Goal: Obtain resource: Obtain resource

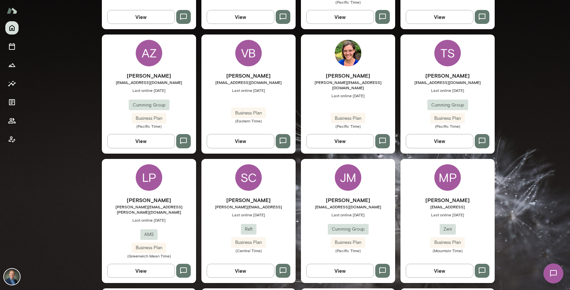
scroll to position [296, 0]
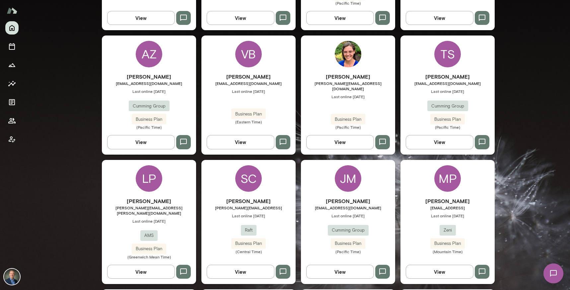
click at [225, 94] on div "Vesselin Bijev vbijev@cumming-group.com Last online September 12 Business Plan …" at bounding box center [249, 99] width 94 height 52
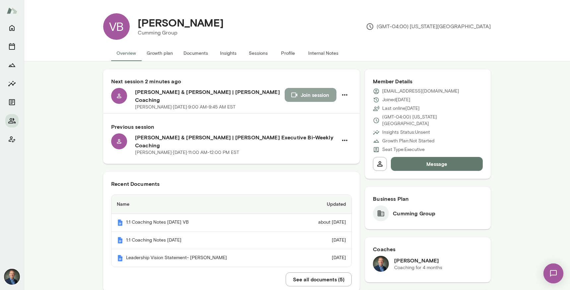
click at [312, 96] on button "Join session" at bounding box center [311, 95] width 52 height 14
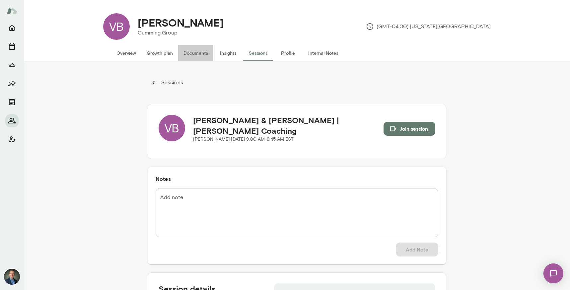
click at [204, 54] on button "Documents" at bounding box center [195, 53] width 35 height 16
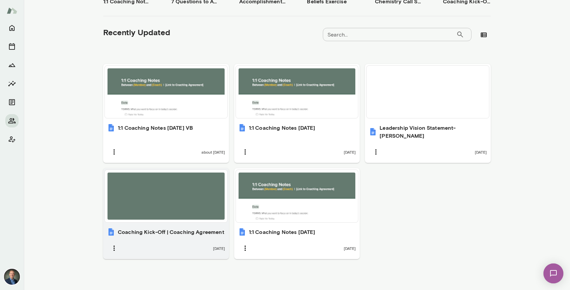
scroll to position [193, 0]
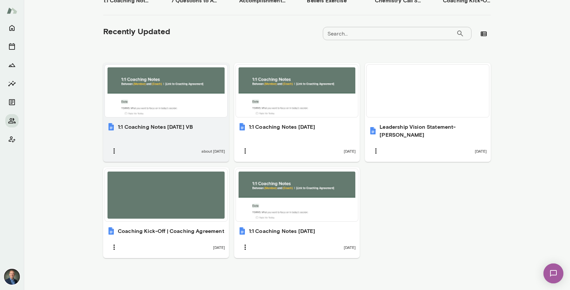
click at [171, 107] on div at bounding box center [166, 90] width 117 height 47
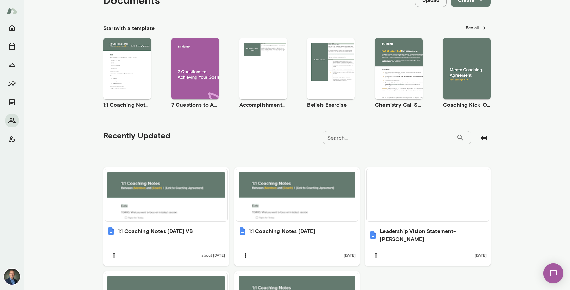
scroll to position [0, 0]
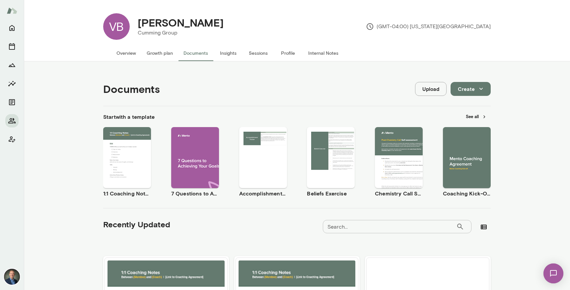
click at [231, 52] on button "Insights" at bounding box center [229, 53] width 30 height 16
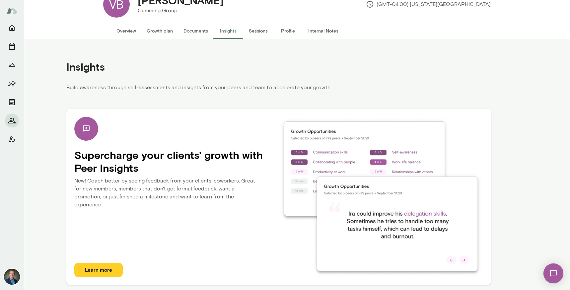
scroll to position [22, 0]
click at [125, 32] on button "Overview" at bounding box center [126, 31] width 30 height 16
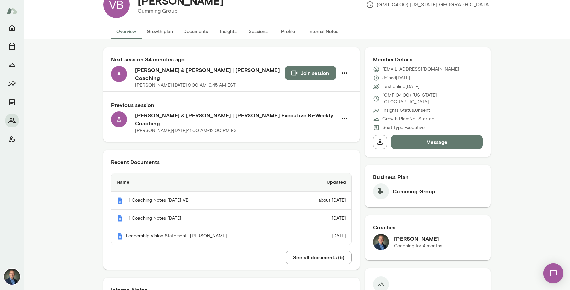
click at [265, 29] on button "Sessions" at bounding box center [258, 31] width 30 height 16
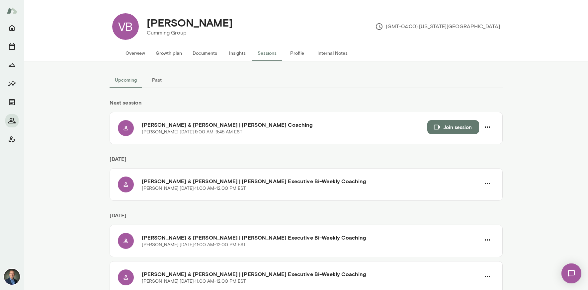
click at [11, 9] on img at bounding box center [12, 10] width 11 height 13
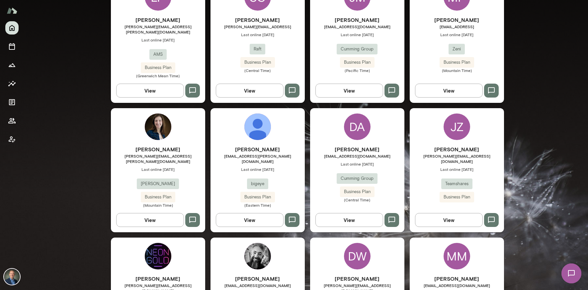
scroll to position [480, 0]
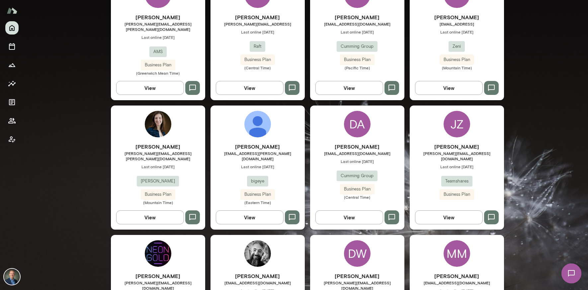
click at [189, 156] on div "Anna Chilstedt anna@mento.co Last online September 2 Mento Business Plan (Mount…" at bounding box center [158, 174] width 94 height 62
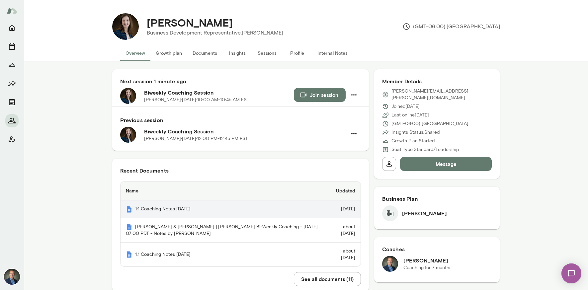
click at [178, 206] on th "1:1 Coaching Notes Sept 2 2025" at bounding box center [223, 210] width 205 height 18
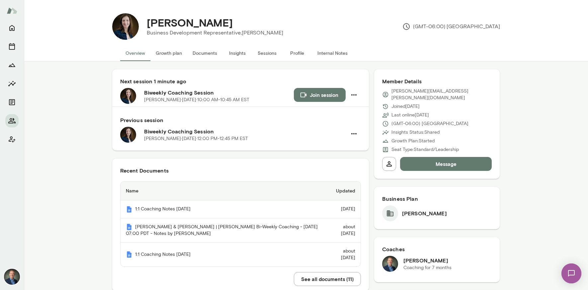
click at [314, 99] on button "Join session" at bounding box center [320, 95] width 52 height 14
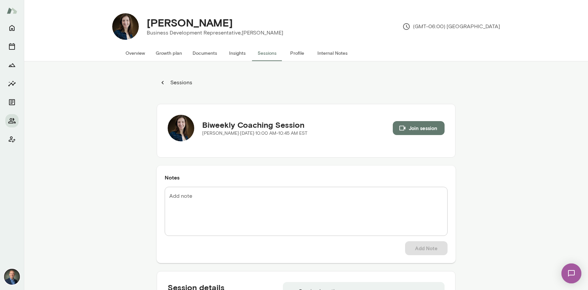
click at [179, 83] on p "Sessions" at bounding box center [180, 83] width 23 height 8
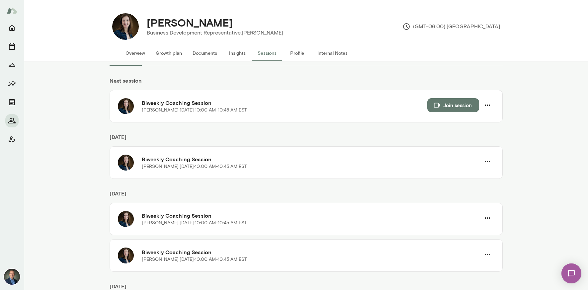
scroll to position [22, 0]
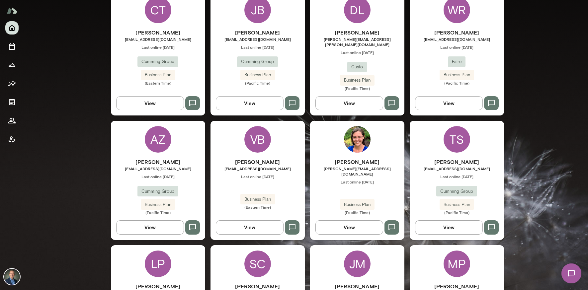
scroll to position [214, 0]
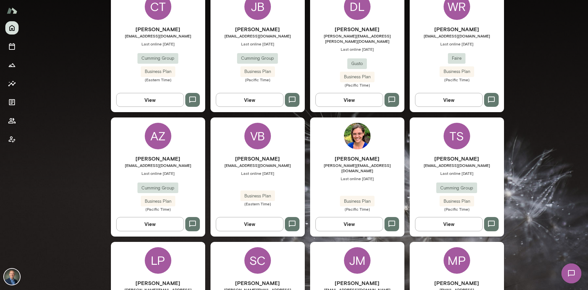
click at [226, 155] on h6 "Vesselin Bijev" at bounding box center [258, 159] width 94 height 8
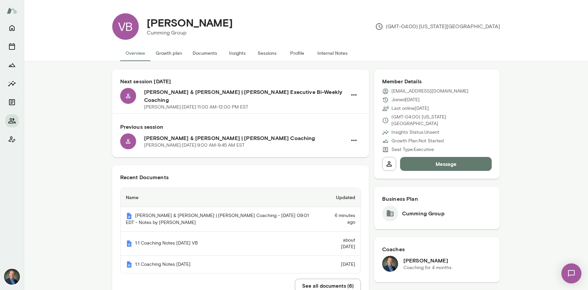
click at [208, 54] on button "Documents" at bounding box center [204, 53] width 35 height 16
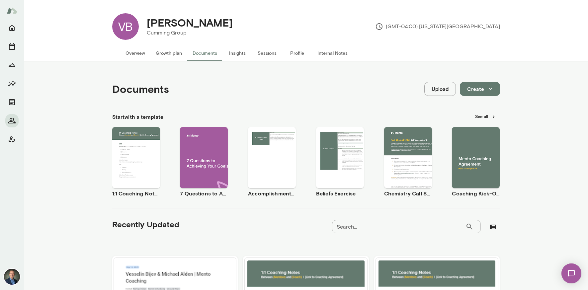
click at [143, 152] on span "Use template" at bounding box center [140, 151] width 24 height 5
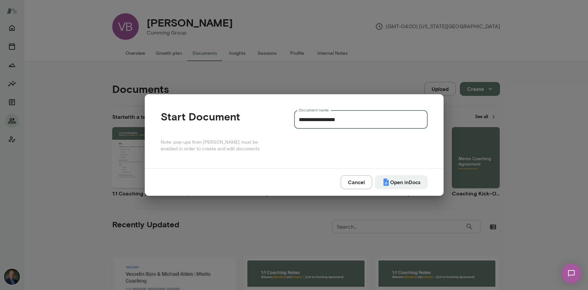
click at [365, 120] on input "**********" at bounding box center [360, 119] width 133 height 19
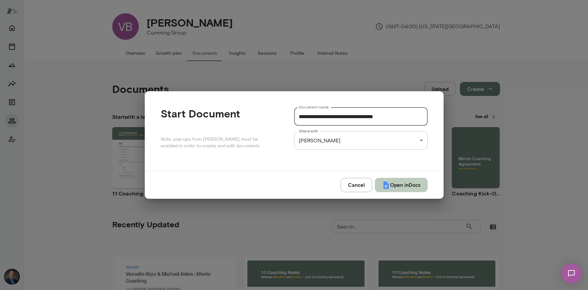
click at [403, 190] on button "Open in Docs" at bounding box center [401, 185] width 53 height 14
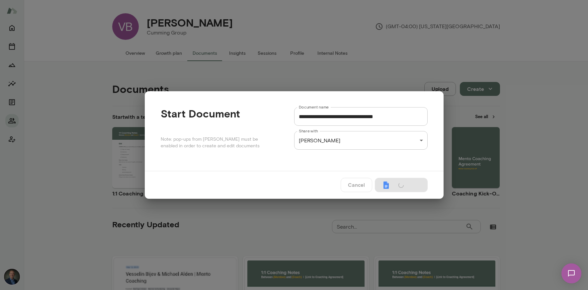
type input "**********"
